Goal: Navigation & Orientation: Find specific page/section

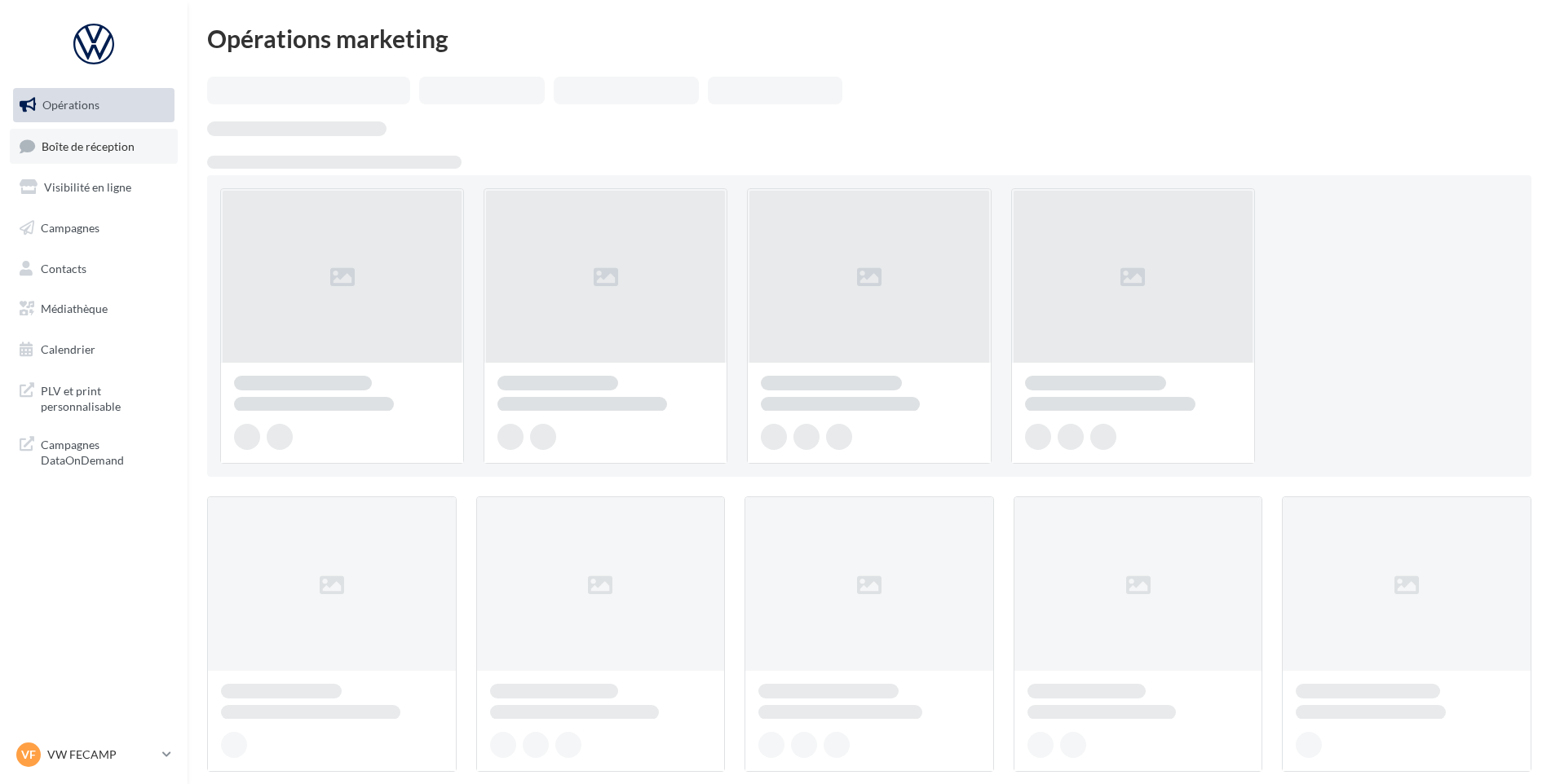
click at [118, 156] on link "Boîte de réception" at bounding box center [93, 146] width 168 height 35
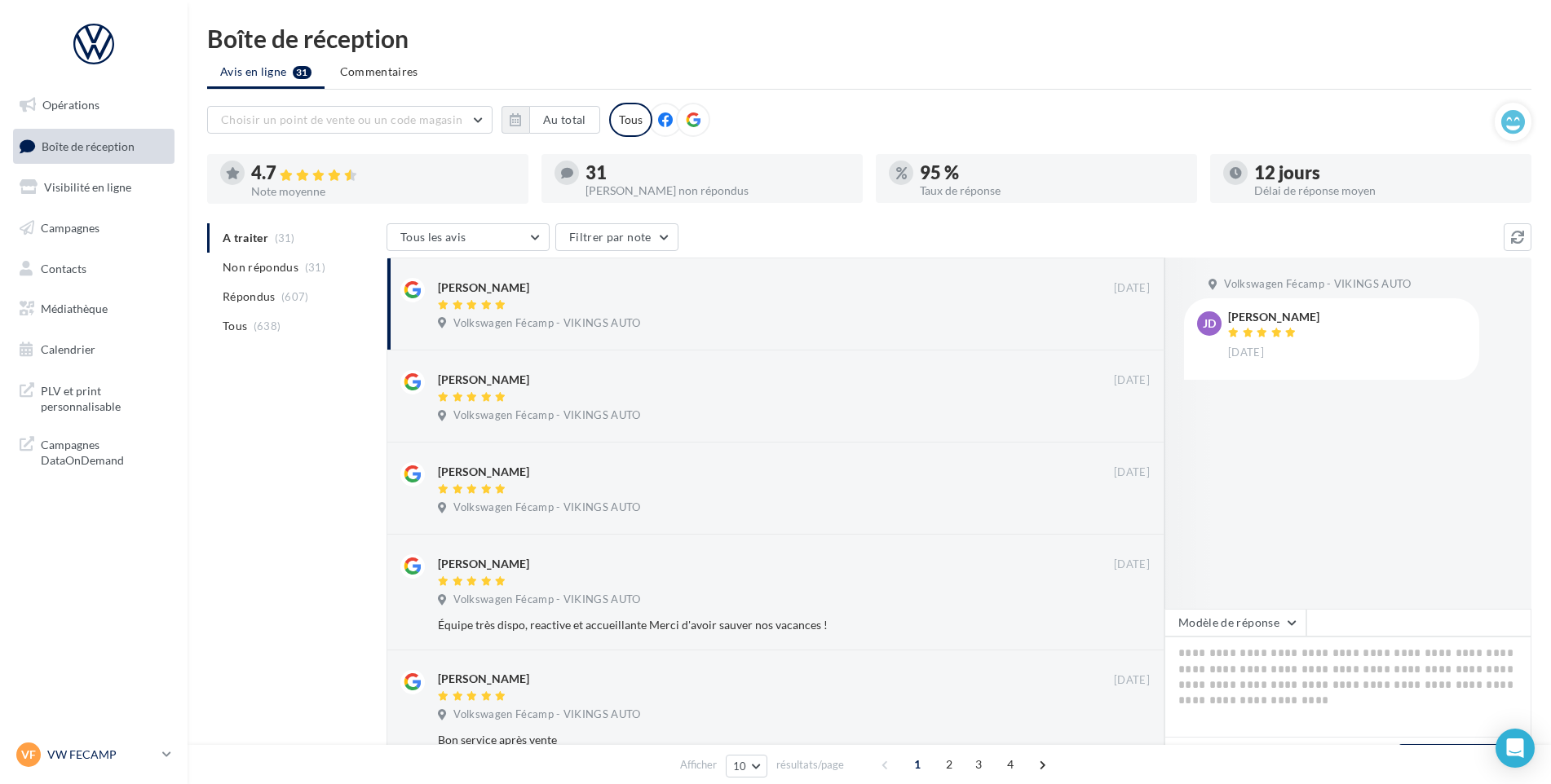
drag, startPoint x: 120, startPoint y: 759, endPoint x: 125, endPoint y: 751, distance: 9.4
click at [121, 759] on p "VW FECAMP" at bounding box center [101, 754] width 108 height 17
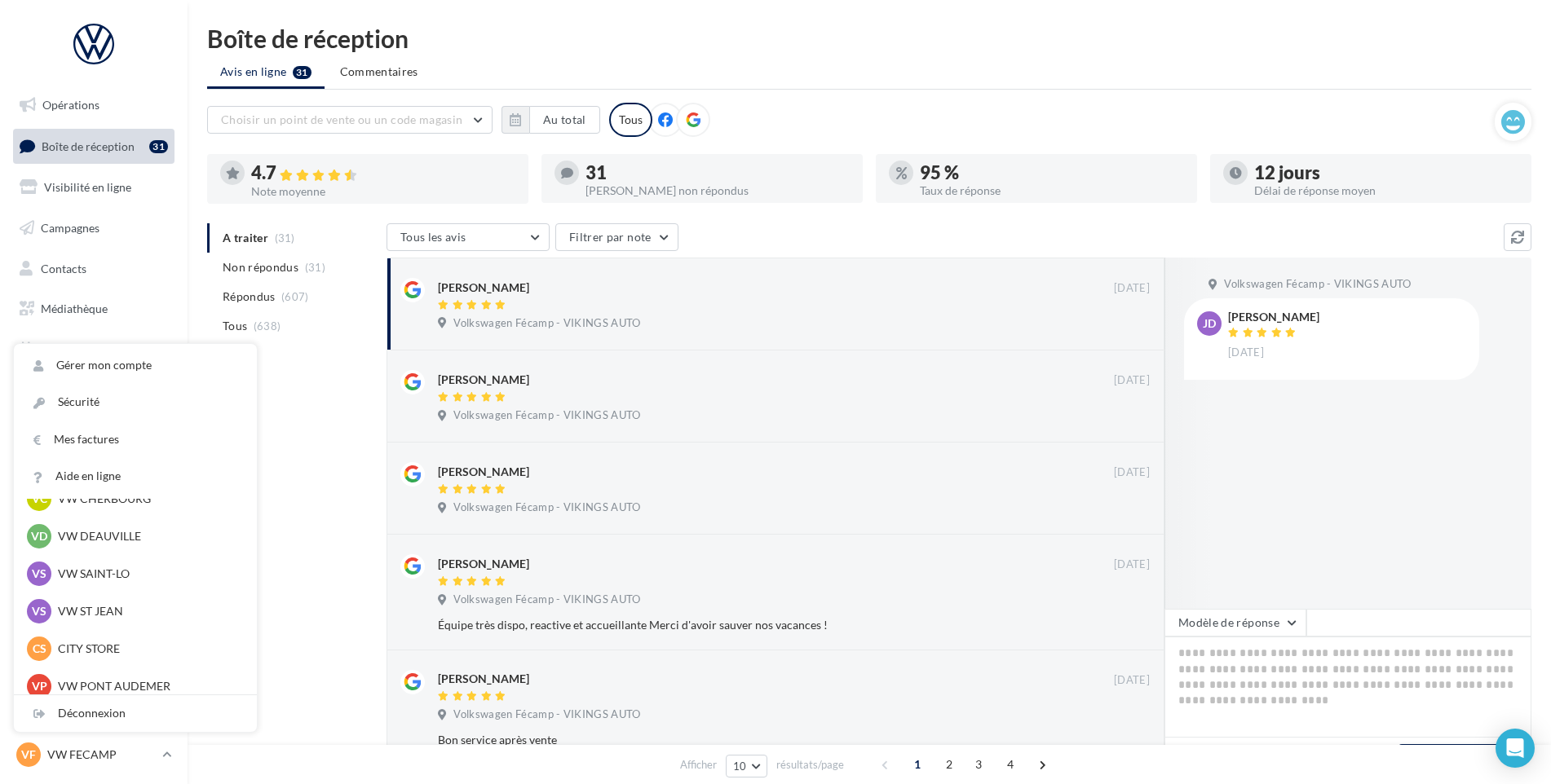
scroll to position [163, 0]
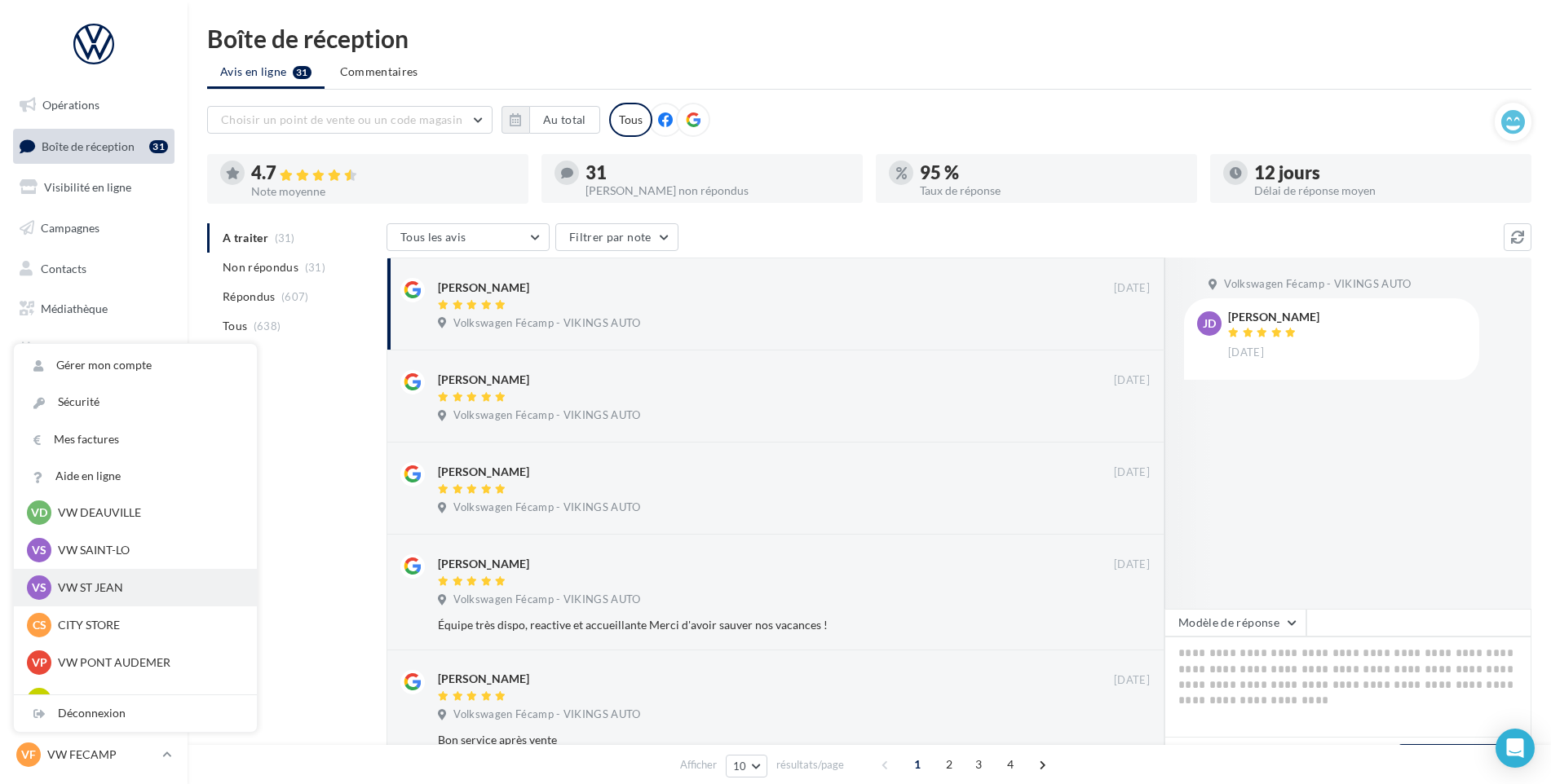
click at [121, 580] on p "VW ST JEAN" at bounding box center [147, 588] width 179 height 17
